Goal: Entertainment & Leisure: Browse casually

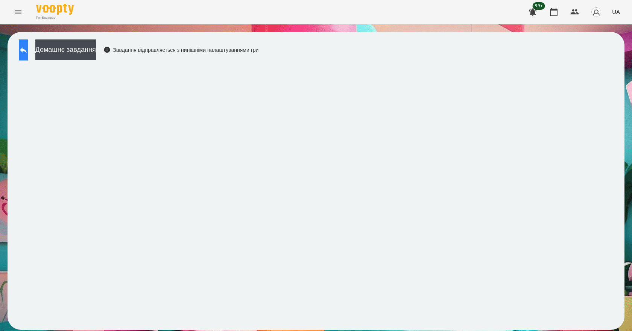
click at [28, 53] on button at bounding box center [23, 49] width 9 height 21
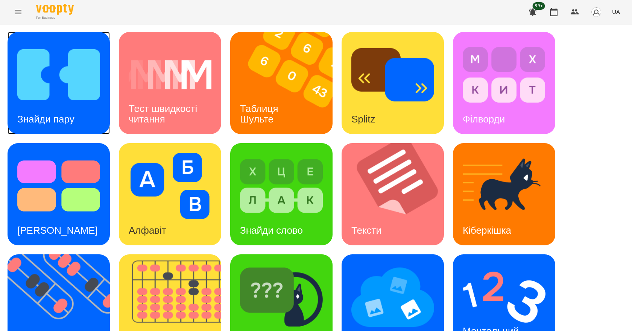
click at [41, 89] on img at bounding box center [58, 75] width 83 height 66
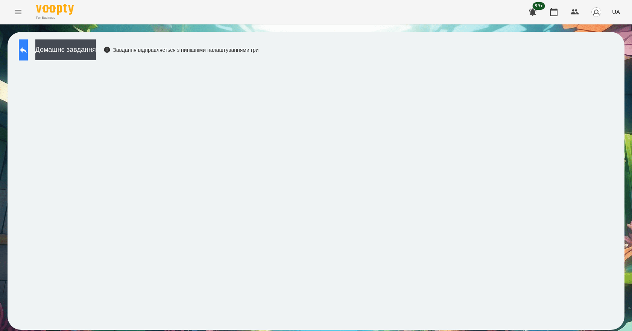
click at [25, 51] on button at bounding box center [23, 49] width 9 height 21
